Goal: Task Accomplishment & Management: Use online tool/utility

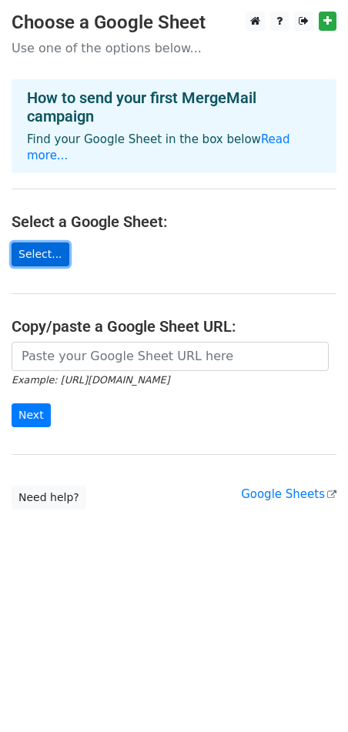
click at [46, 243] on link "Select..." at bounding box center [41, 255] width 58 height 24
click at [43, 243] on link "Select..." at bounding box center [41, 255] width 58 height 24
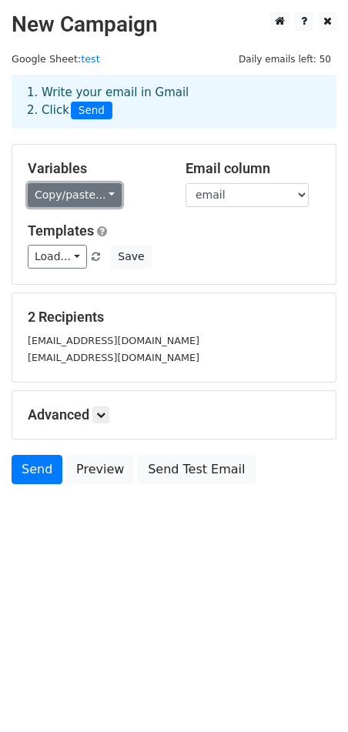
click at [80, 194] on link "Copy/paste..." at bounding box center [75, 195] width 94 height 24
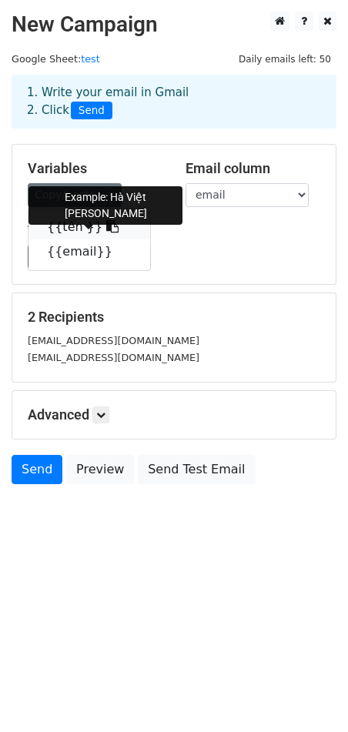
click at [80, 229] on link "{{tên }}" at bounding box center [89, 227] width 122 height 25
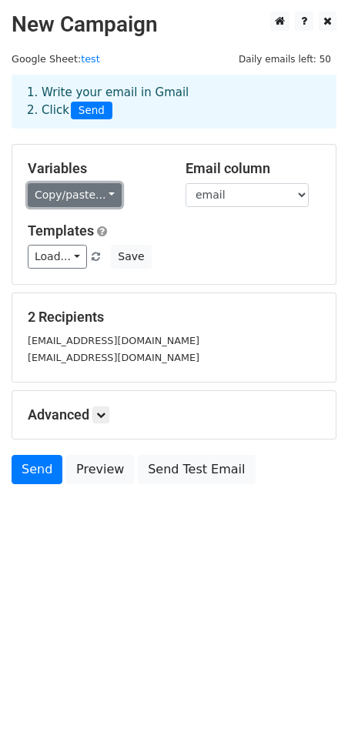
click at [74, 191] on link "Copy/paste..." at bounding box center [75, 195] width 94 height 24
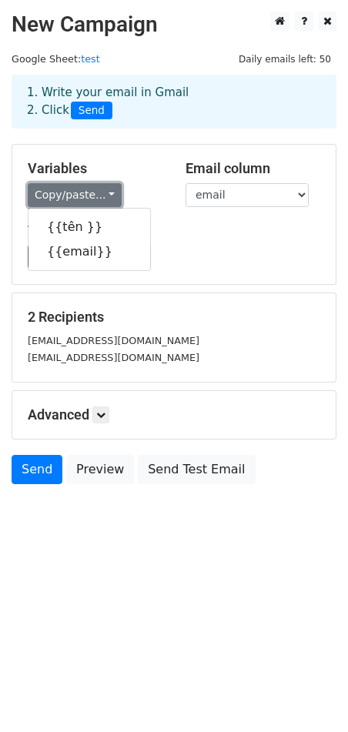
click at [74, 191] on link "Copy/paste..." at bounding box center [75, 195] width 94 height 24
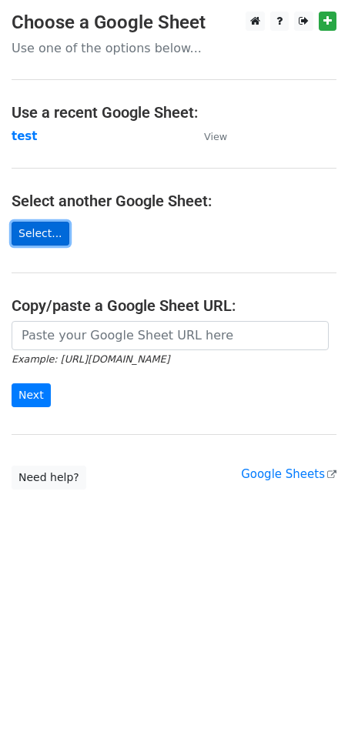
click at [31, 239] on link "Select..." at bounding box center [41, 234] width 58 height 24
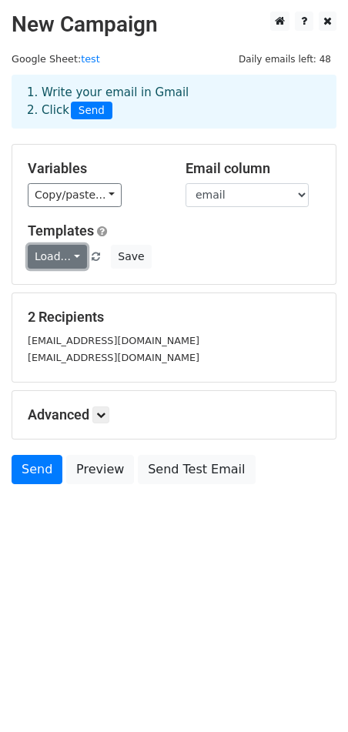
click at [62, 259] on link "Load..." at bounding box center [57, 257] width 59 height 24
click at [62, 258] on link "Load..." at bounding box center [57, 257] width 59 height 24
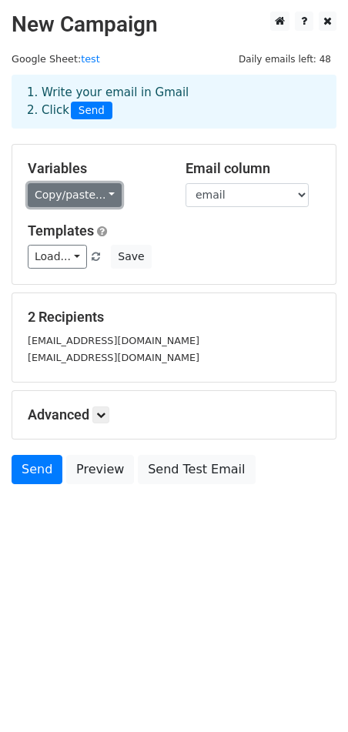
click at [99, 195] on link "Copy/paste..." at bounding box center [75, 195] width 94 height 24
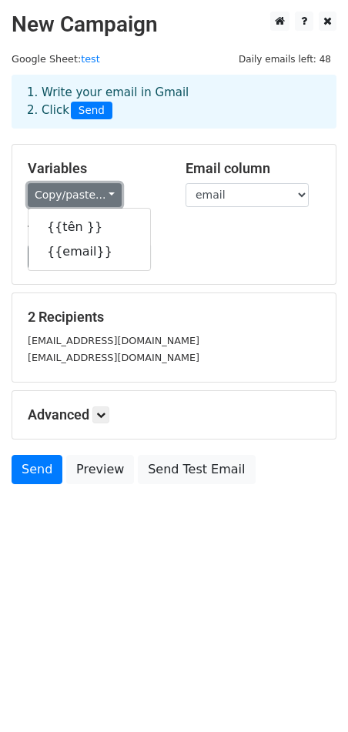
click at [102, 193] on link "Copy/paste..." at bounding box center [75, 195] width 94 height 24
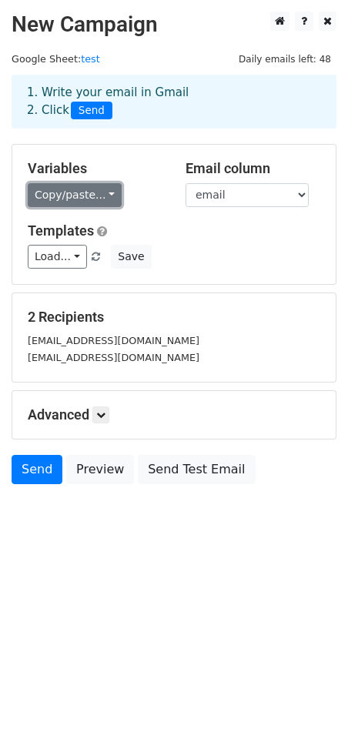
click at [77, 186] on link "Copy/paste..." at bounding box center [75, 195] width 94 height 24
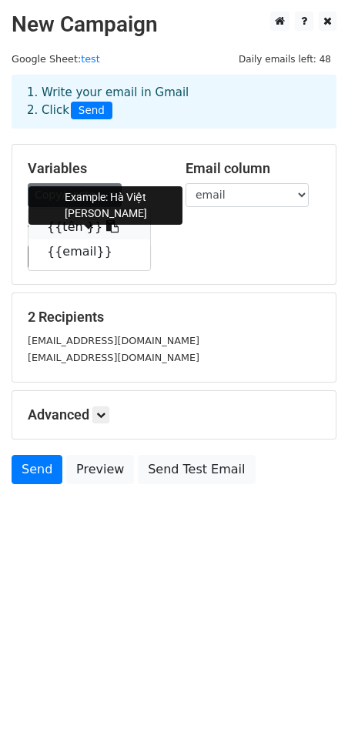
click at [68, 232] on link "{{tên }}" at bounding box center [89, 227] width 122 height 25
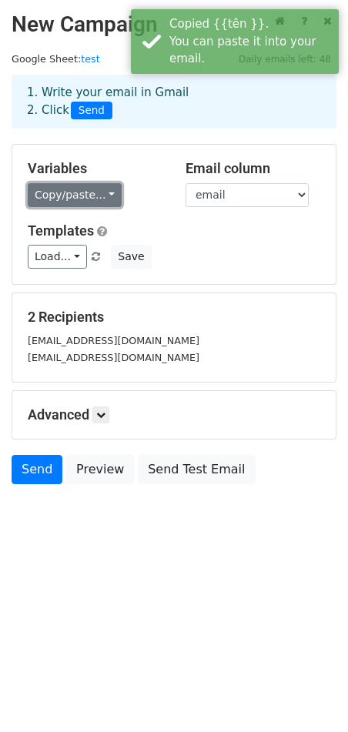
click at [95, 192] on link "Copy/paste..." at bounding box center [75, 195] width 94 height 24
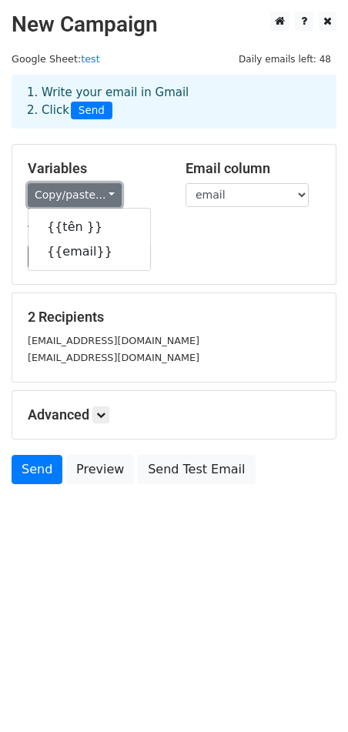
click at [100, 190] on link "Copy/paste..." at bounding box center [75, 195] width 94 height 24
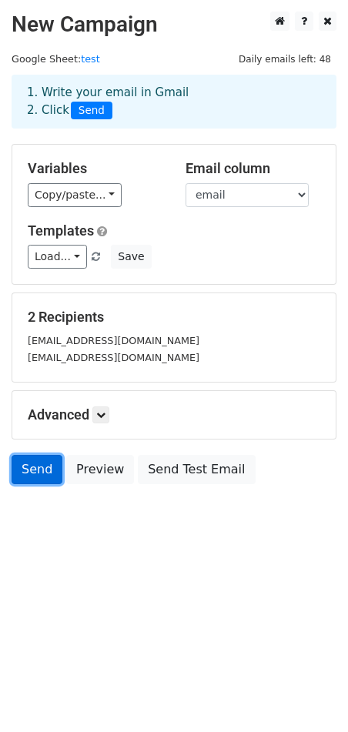
click at [15, 464] on link "Send" at bounding box center [37, 469] width 51 height 29
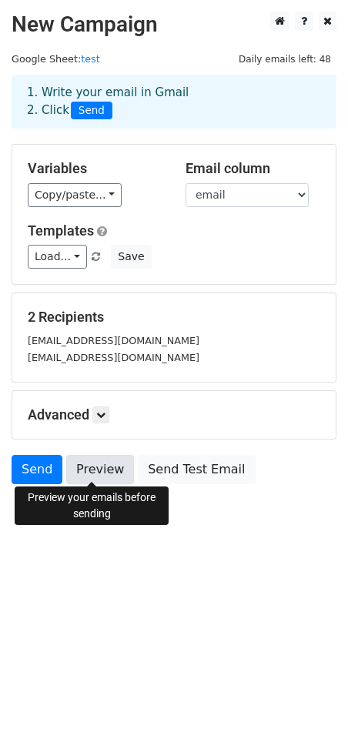
click at [89, 469] on link "Preview" at bounding box center [100, 469] width 68 height 29
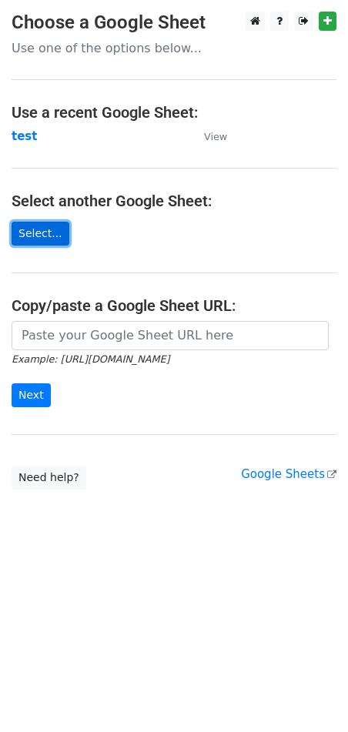
click at [40, 239] on link "Select..." at bounding box center [41, 234] width 58 height 24
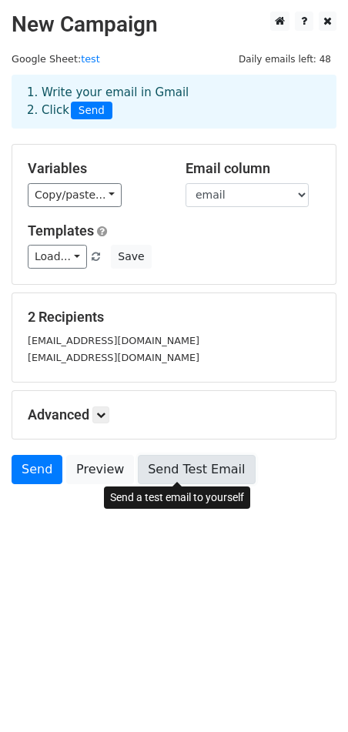
click at [175, 473] on link "Send Test Email" at bounding box center [196, 469] width 117 height 29
